Goal: Task Accomplishment & Management: Manage account settings

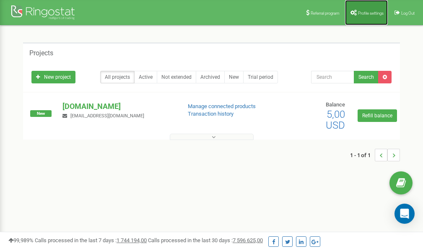
click at [362, 14] on span "Profile settings" at bounding box center [371, 13] width 26 height 5
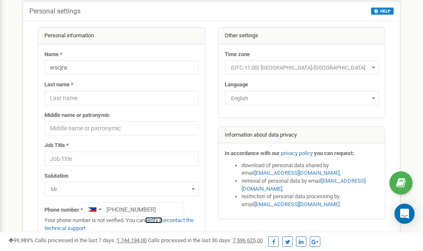
click at [157, 221] on link "verify it" at bounding box center [153, 220] width 17 height 6
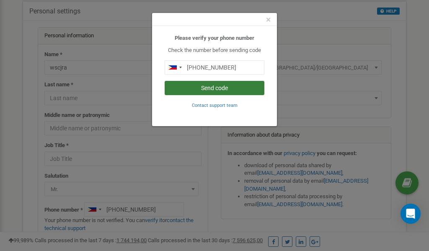
click at [209, 86] on button "Send code" at bounding box center [215, 88] width 100 height 14
